Goal: Information Seeking & Learning: Find specific fact

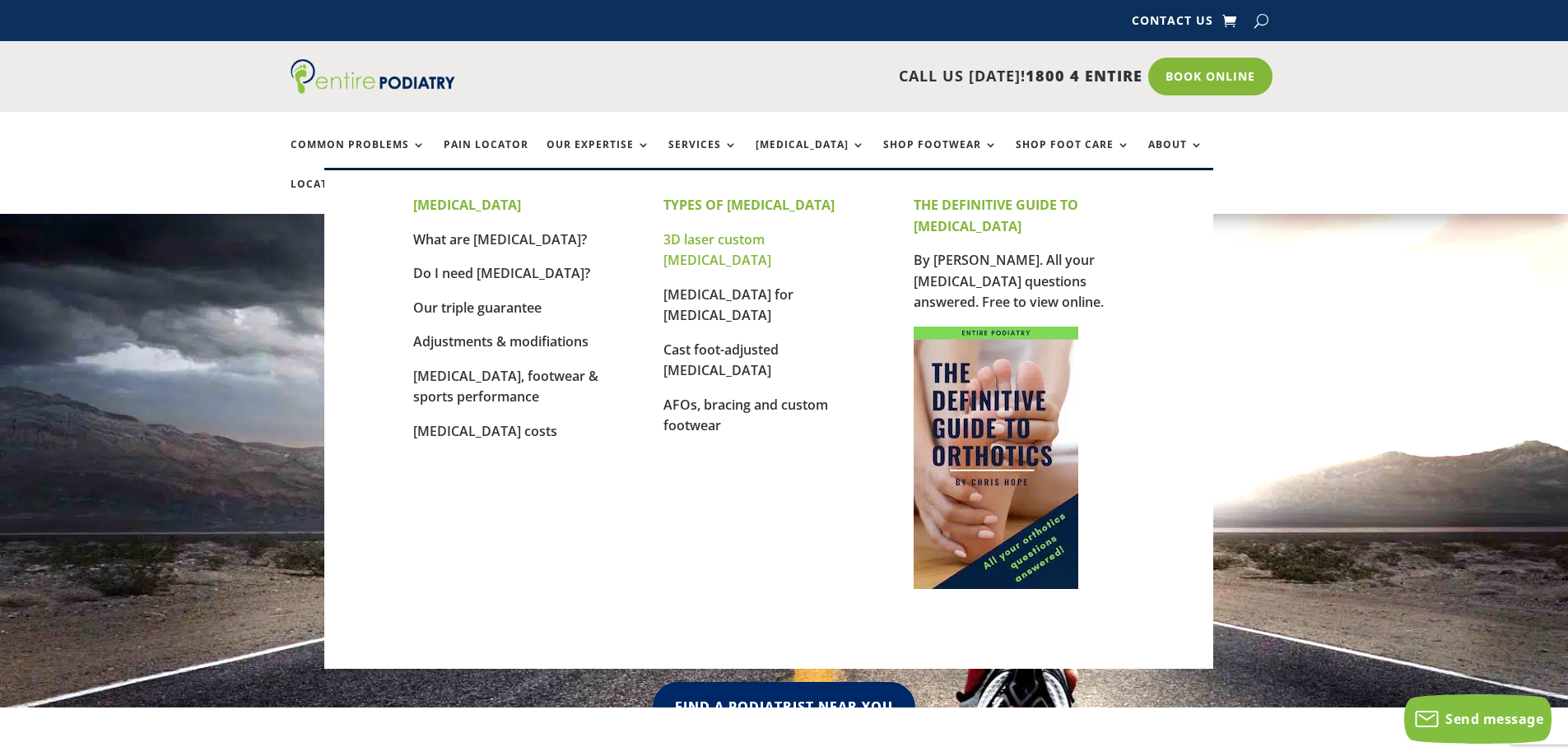
click at [747, 238] on link "3D laser custom [MEDICAL_DATA]" at bounding box center [717, 250] width 108 height 39
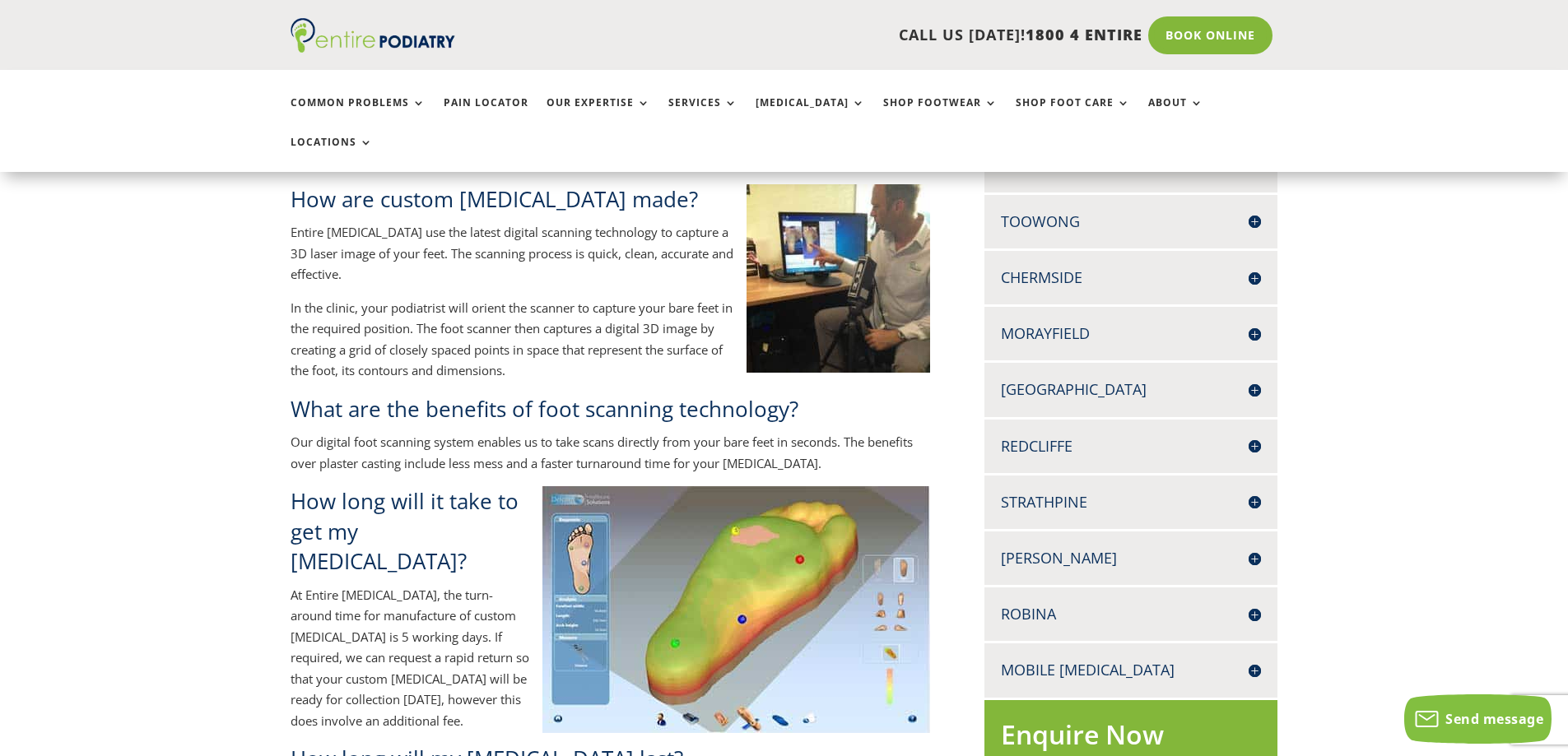
scroll to position [395, 0]
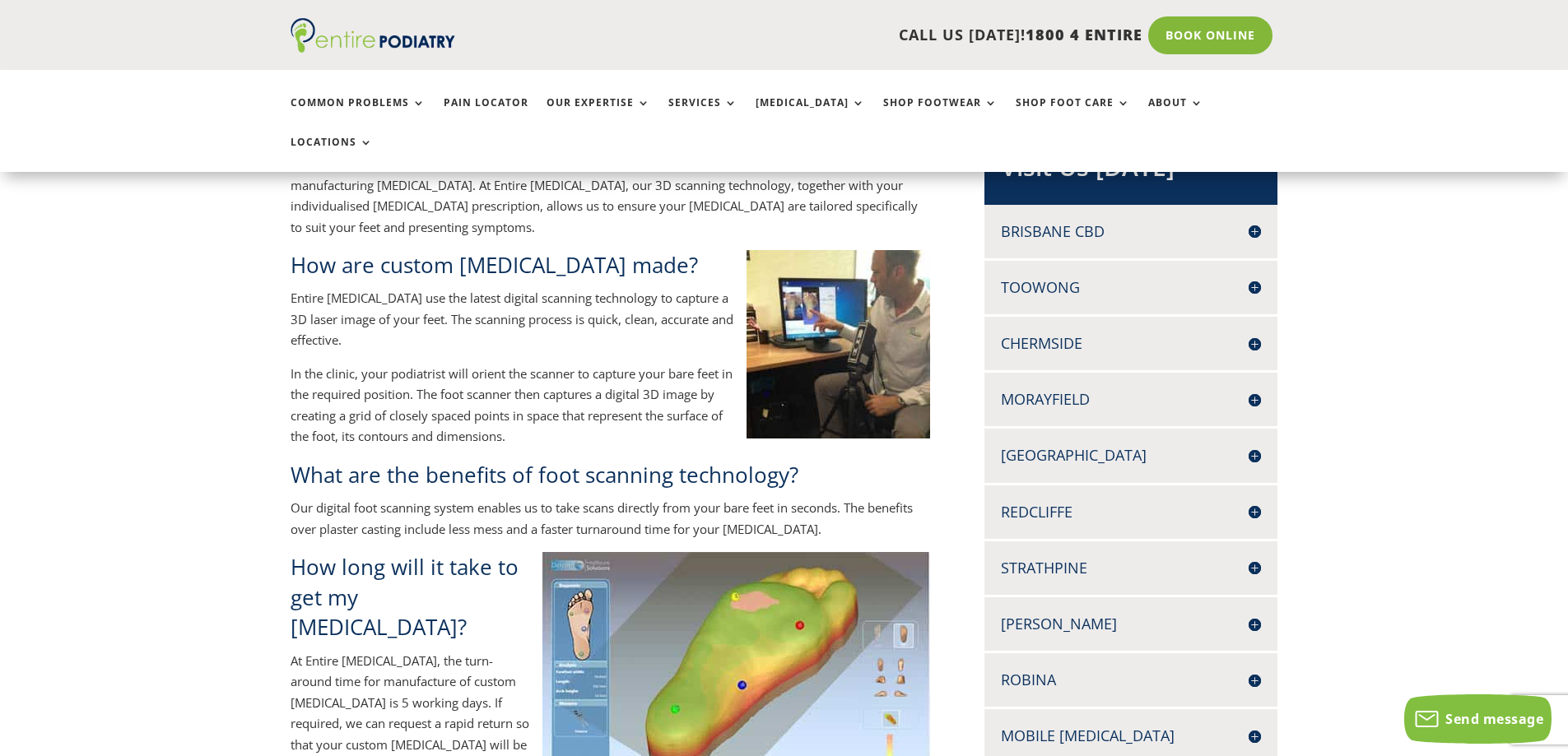
click at [1074, 389] on h4 "Morayfield" at bounding box center [1130, 399] width 260 height 21
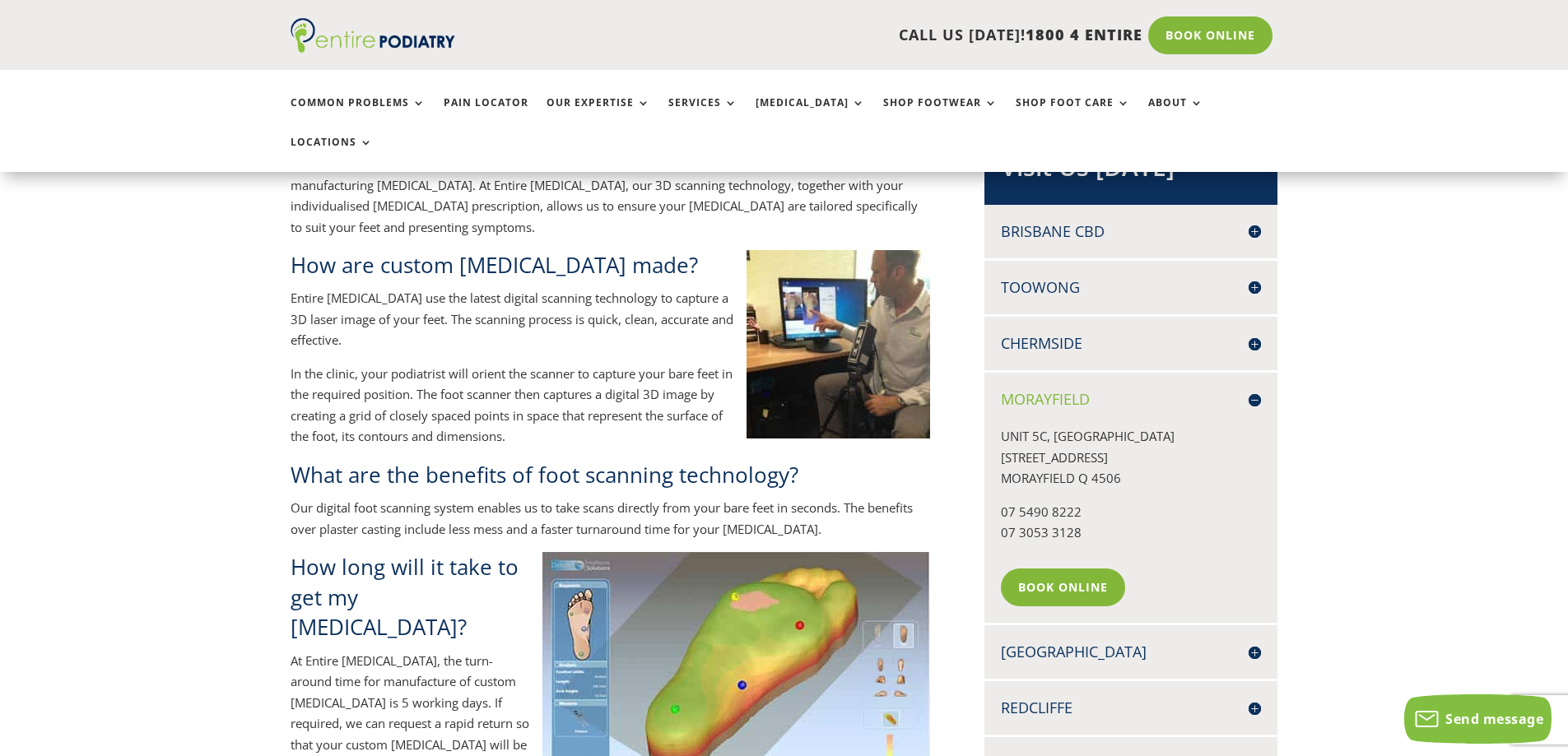
drag, startPoint x: 1139, startPoint y: 415, endPoint x: 997, endPoint y: 422, distance: 142.2
click at [997, 422] on div "Morayfield UNIT 5C, MORAYFIELD GARDENS 197 MORAYFIELD ROAD MORAYFIELD Q 4506 07…" at bounding box center [1130, 497] width 293 height 250
copy p "[STREET_ADDRESS]"
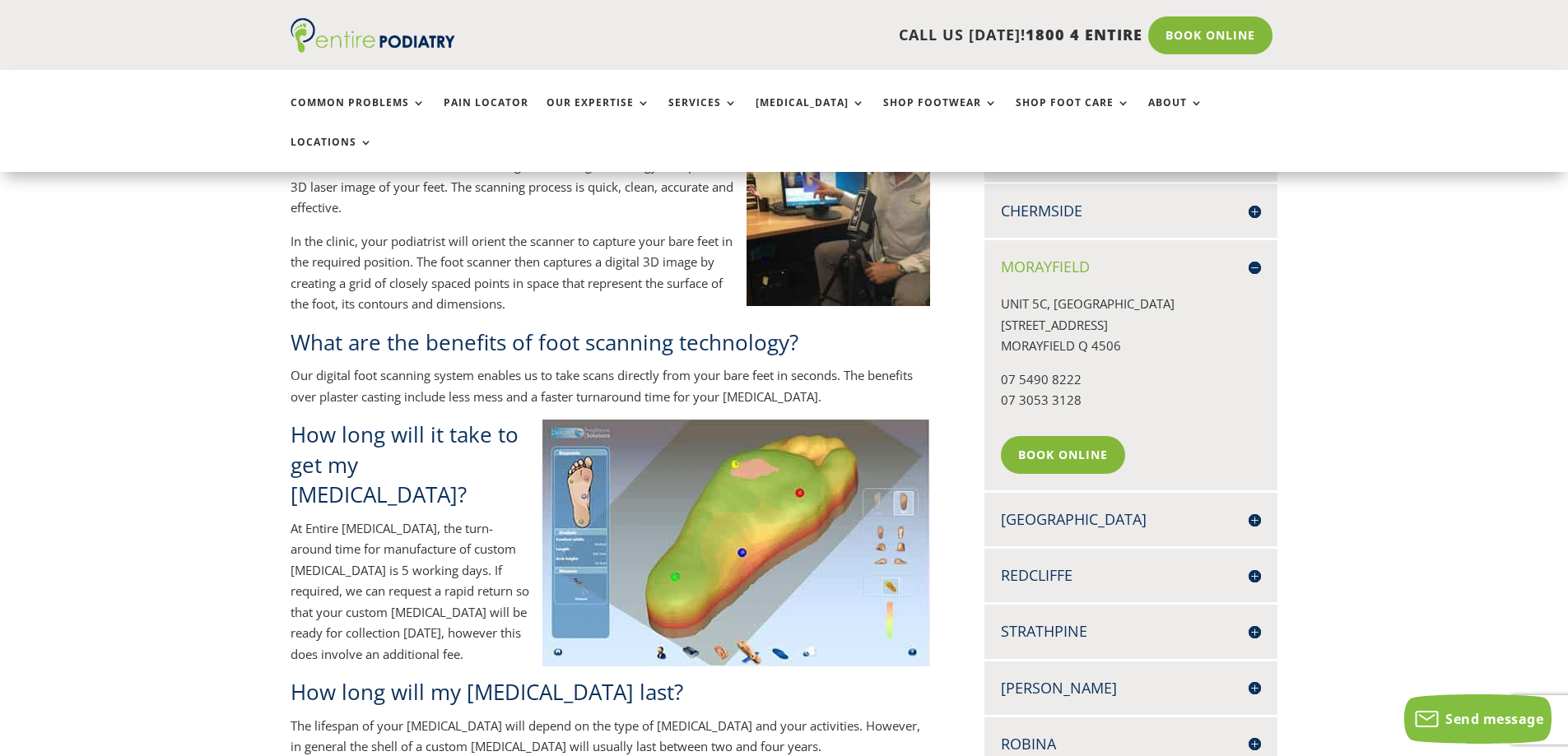
scroll to position [526, 0]
click at [186, 408] on div "Custom foot orthotics are the most scientifically advanced method for correctio…" at bounding box center [784, 716] width 1568 height 1527
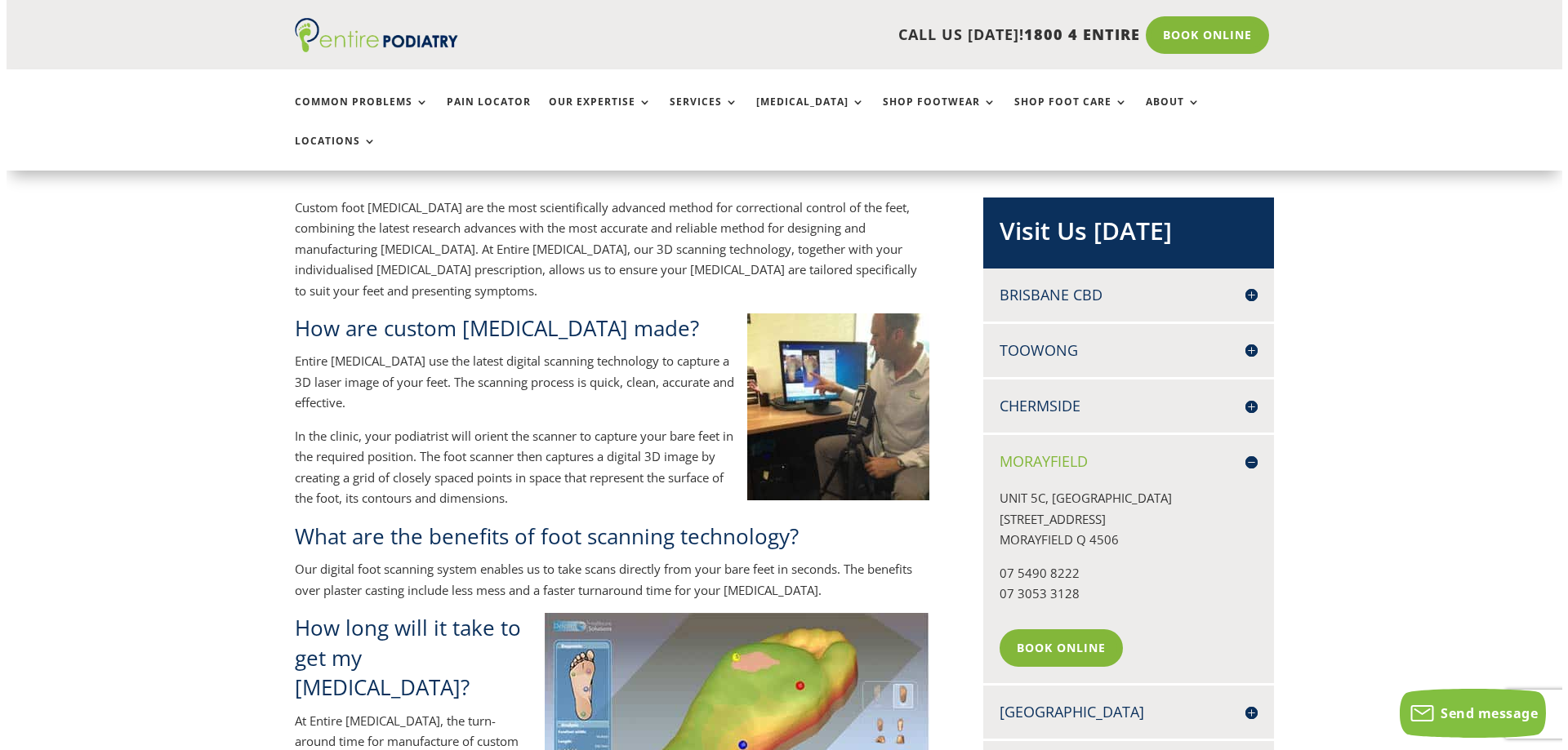
scroll to position [131, 0]
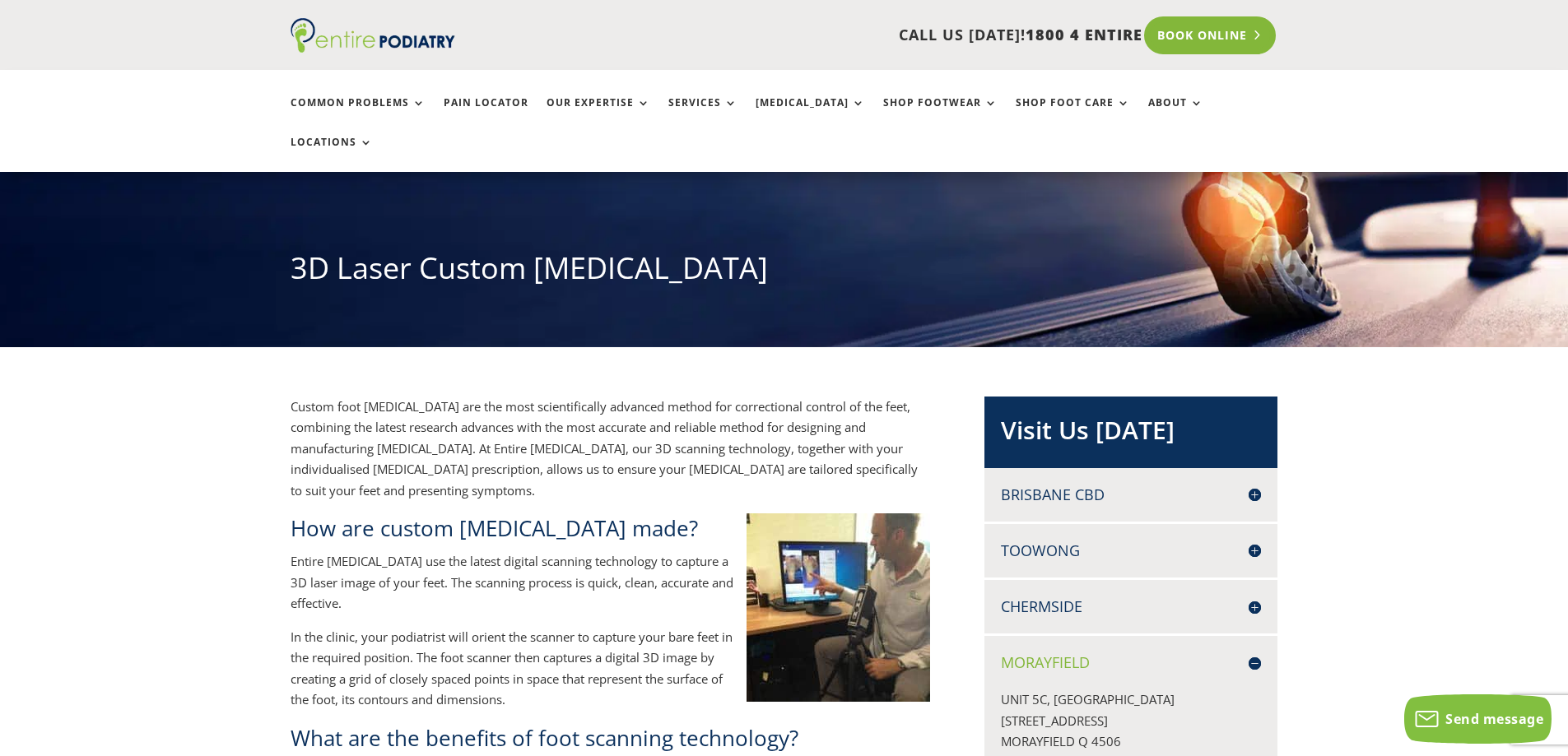
click at [1210, 36] on link "Book Online" at bounding box center [1210, 35] width 133 height 38
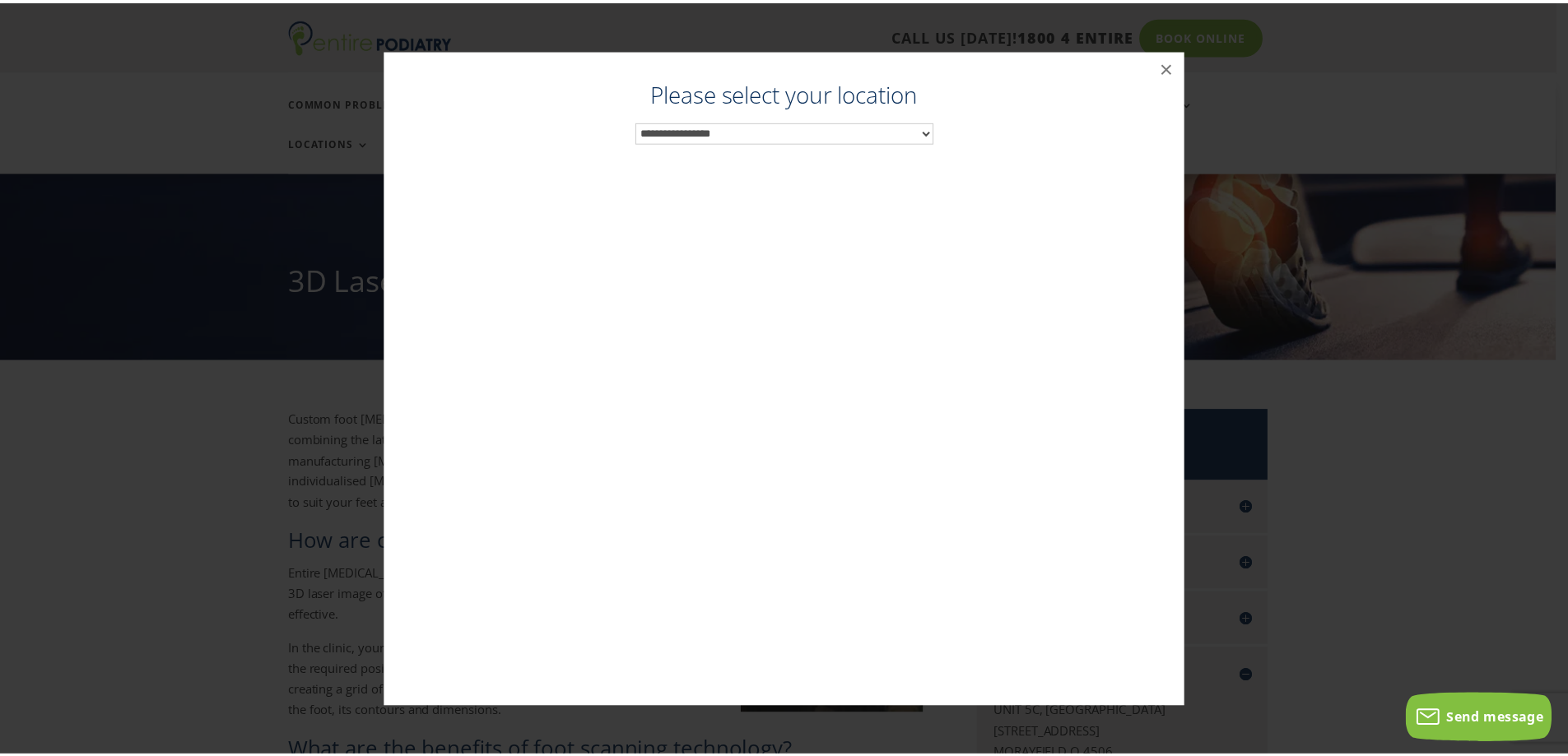
scroll to position [119, 0]
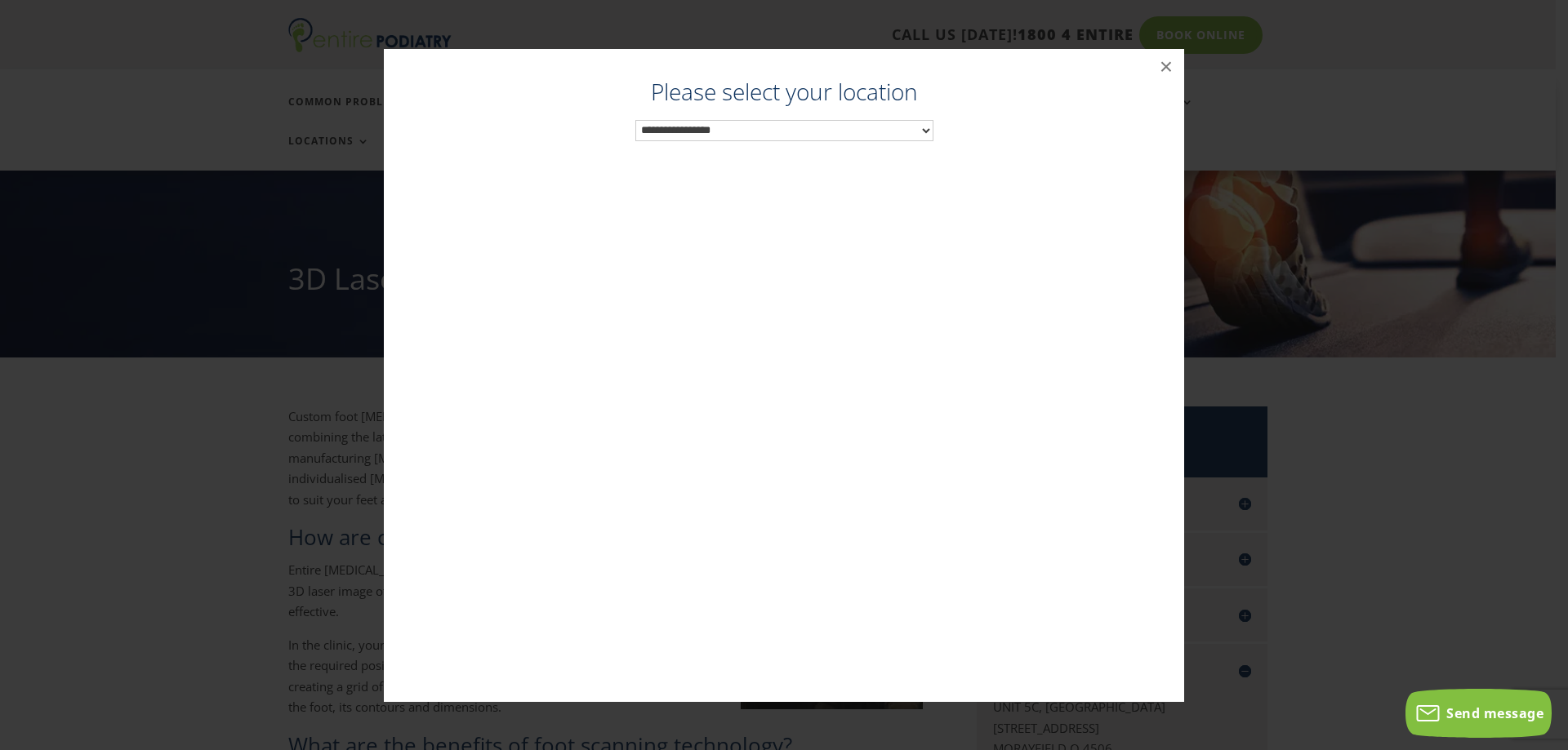
click at [896, 128] on select "**********" at bounding box center [784, 131] width 299 height 22
click at [1164, 62] on button "×" at bounding box center [1166, 66] width 36 height 36
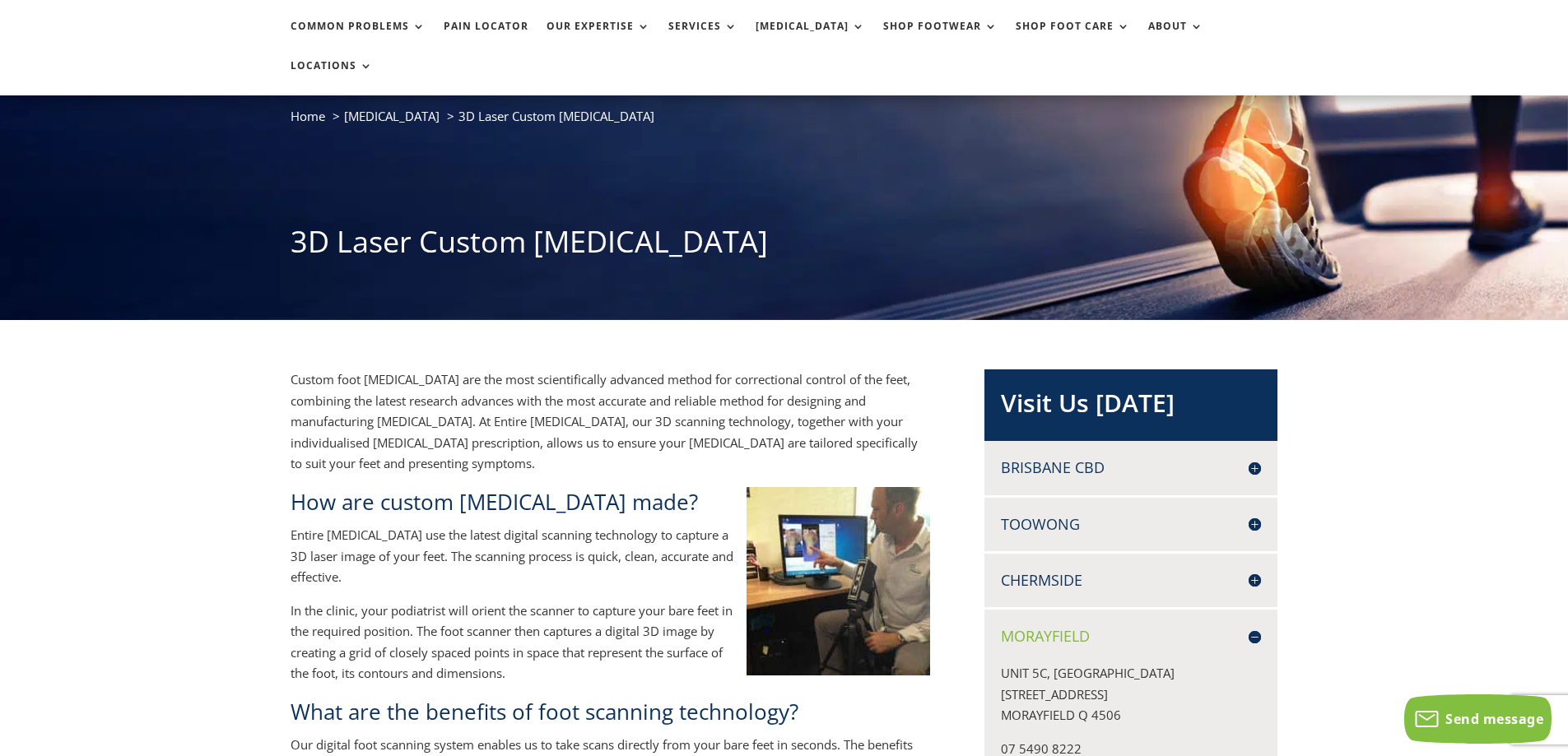
scroll to position [0, 0]
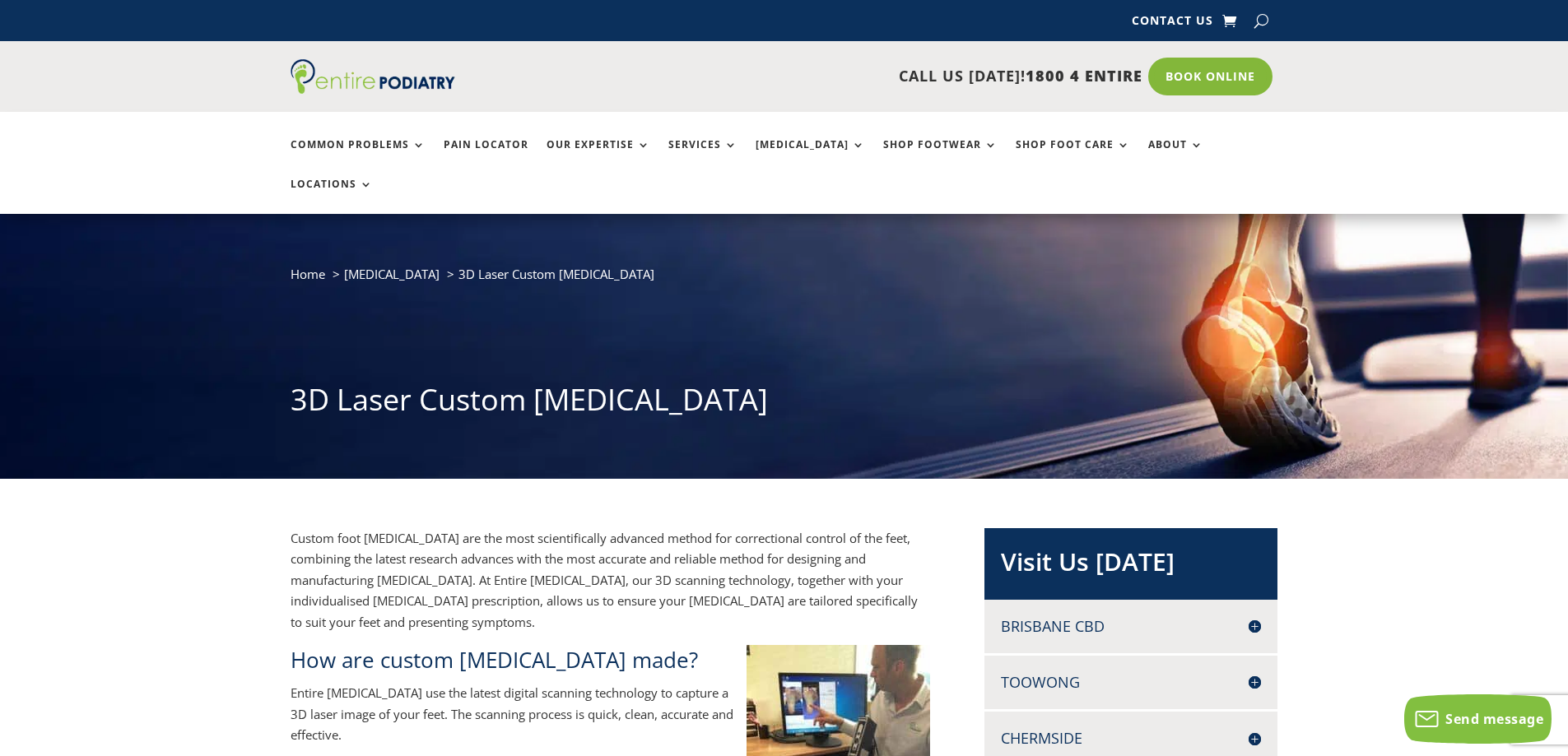
click at [1267, 13] on button "button" at bounding box center [1261, 21] width 14 height 25
click at [1193, 19] on input "search" at bounding box center [1146, 22] width 178 height 14
type input "***"
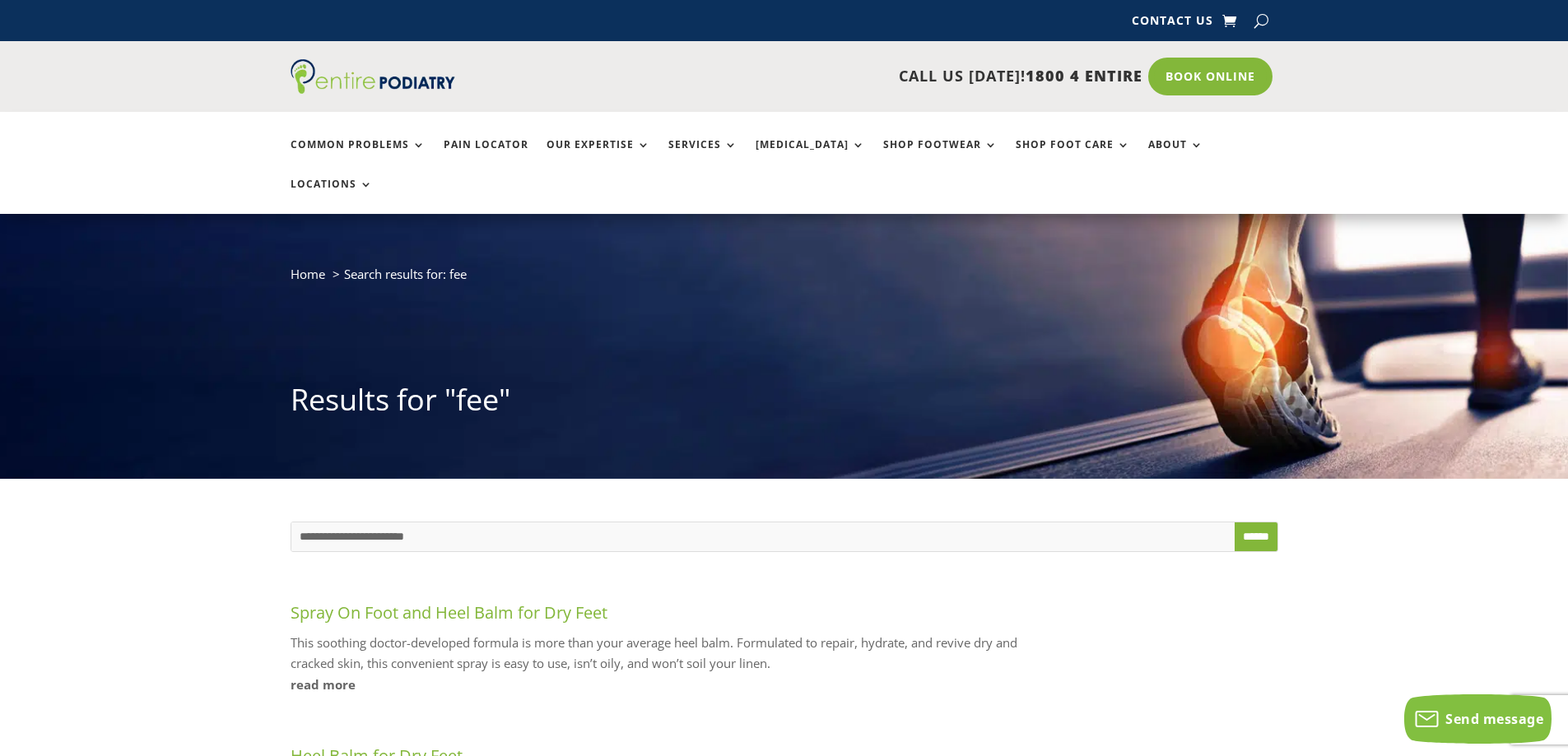
click at [1265, 16] on button "button" at bounding box center [1261, 21] width 14 height 25
click at [1170, 26] on input "search" at bounding box center [1146, 22] width 178 height 14
type input "****"
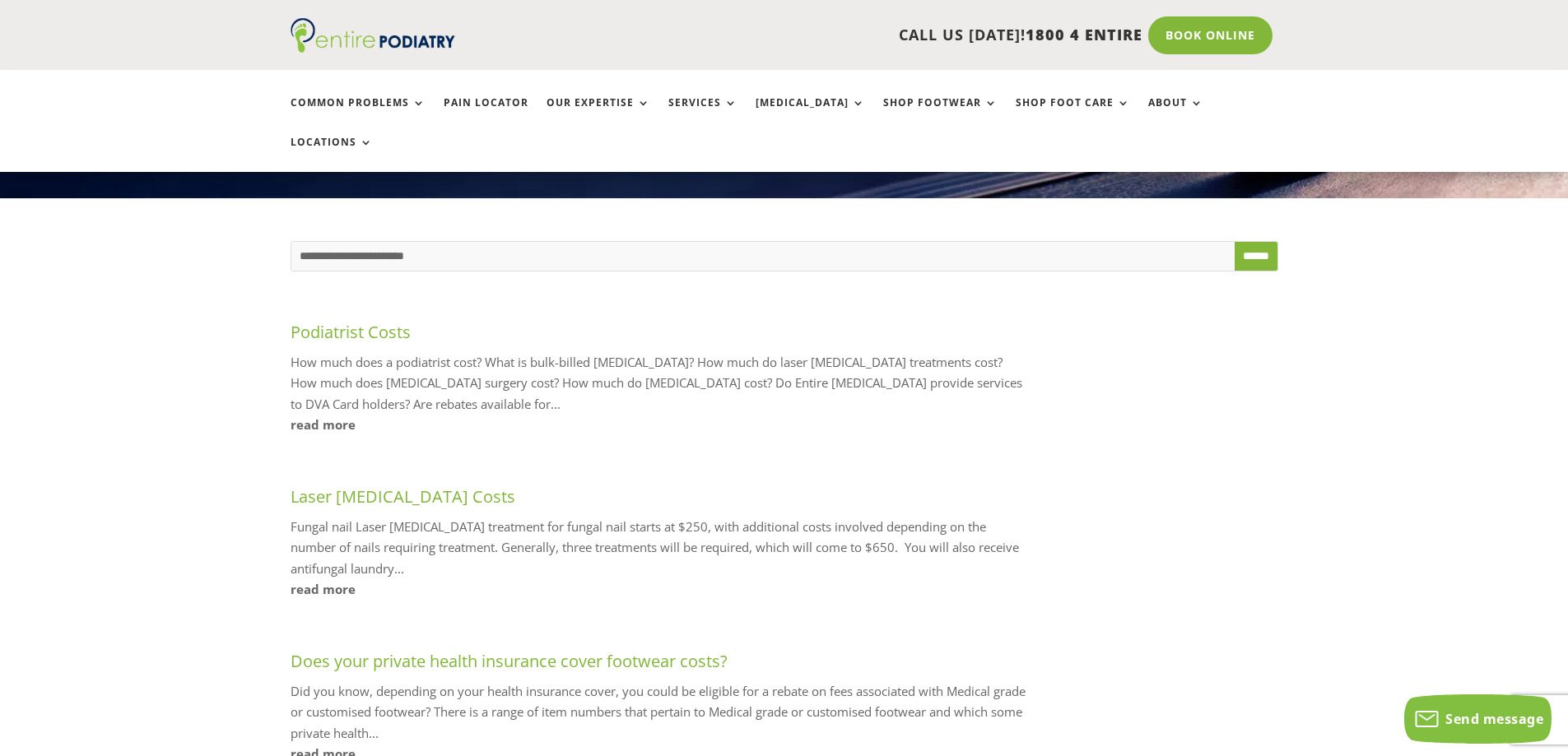
scroll to position [277, 0]
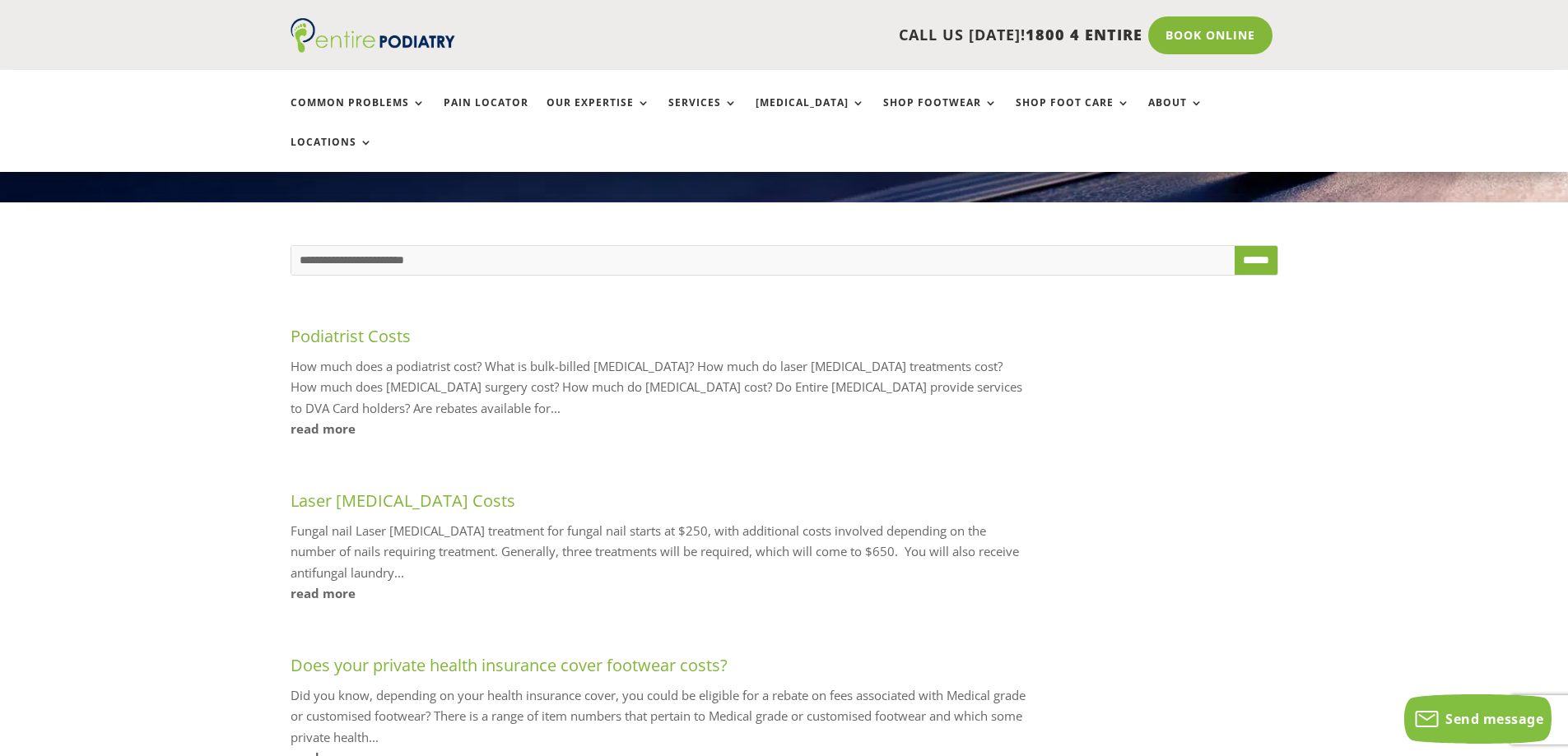
click at [349, 325] on link "Podiatrist Costs" at bounding box center [351, 336] width 120 height 23
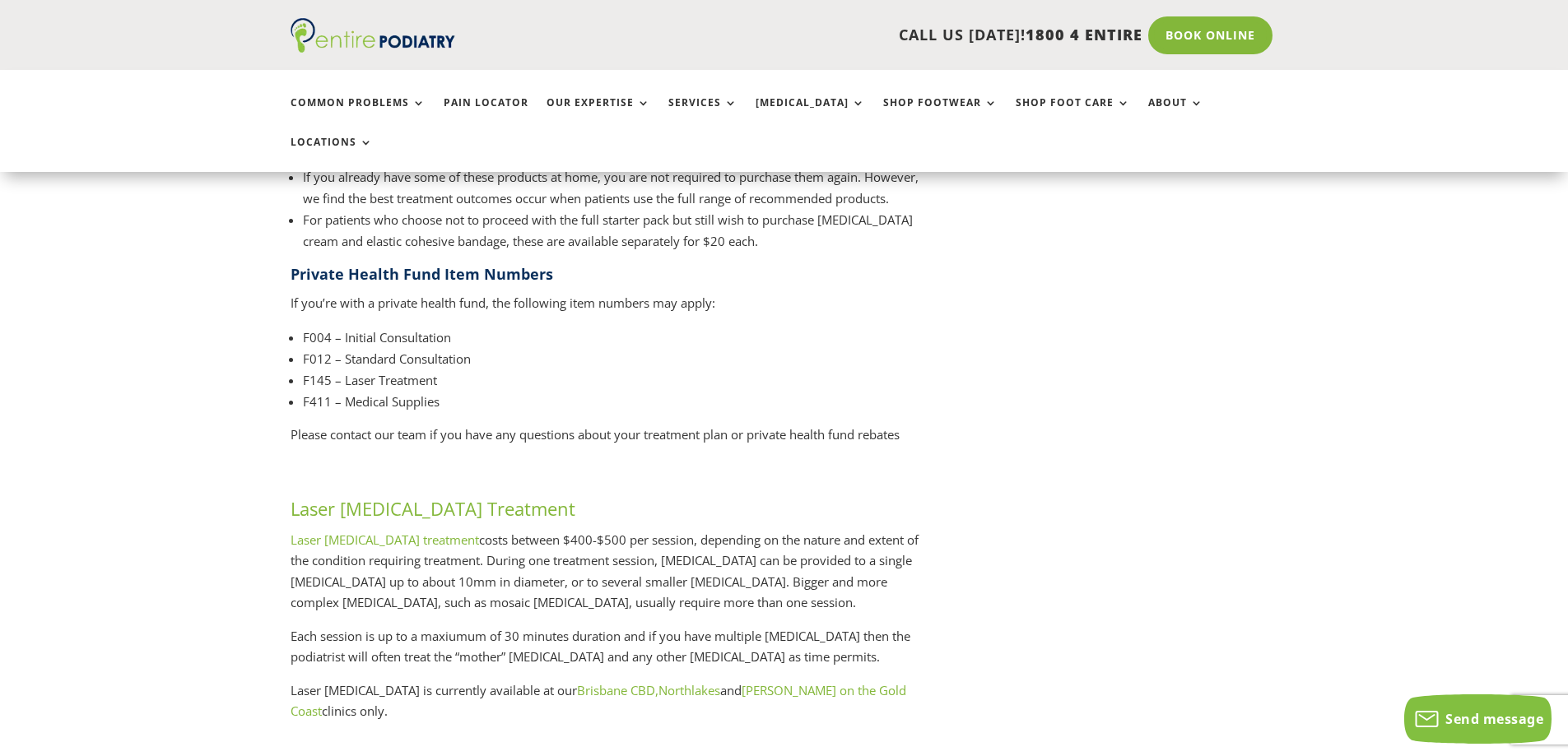
scroll to position [2467, 0]
